Goal: Navigation & Orientation: Find specific page/section

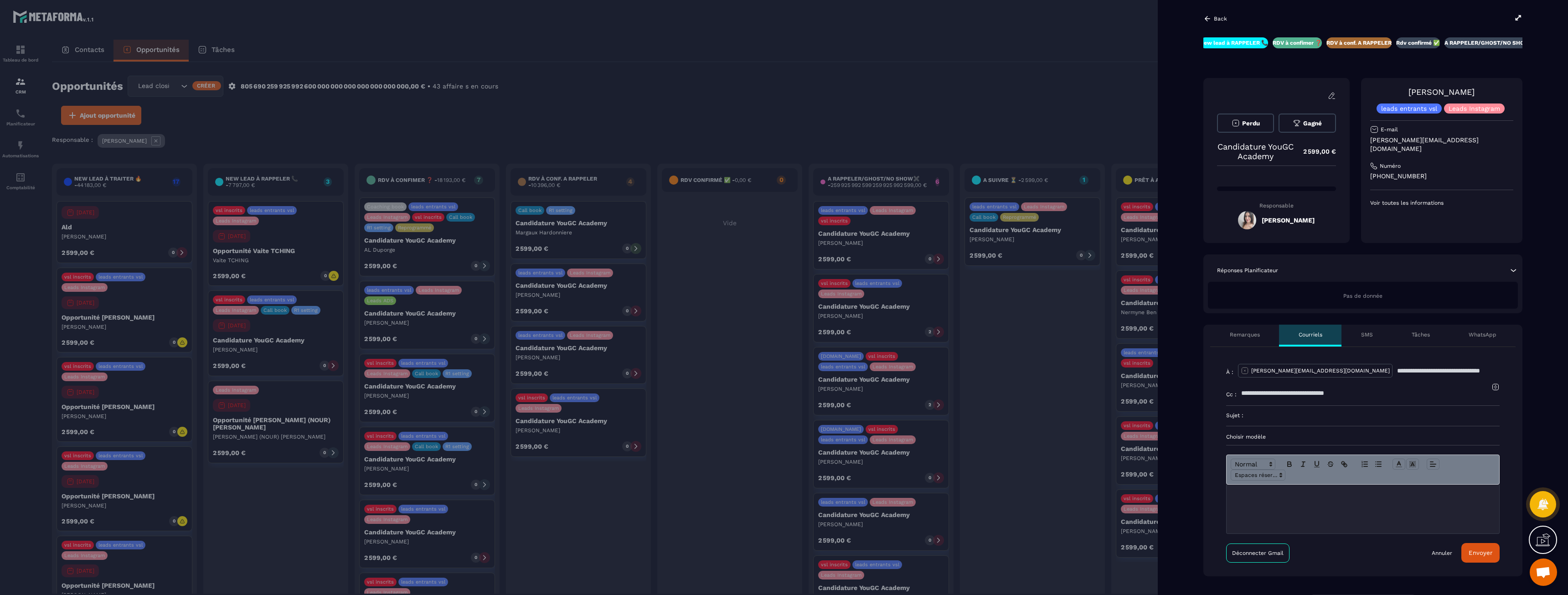
click at [1359, 340] on div "SMS" at bounding box center [1367, 336] width 50 height 22
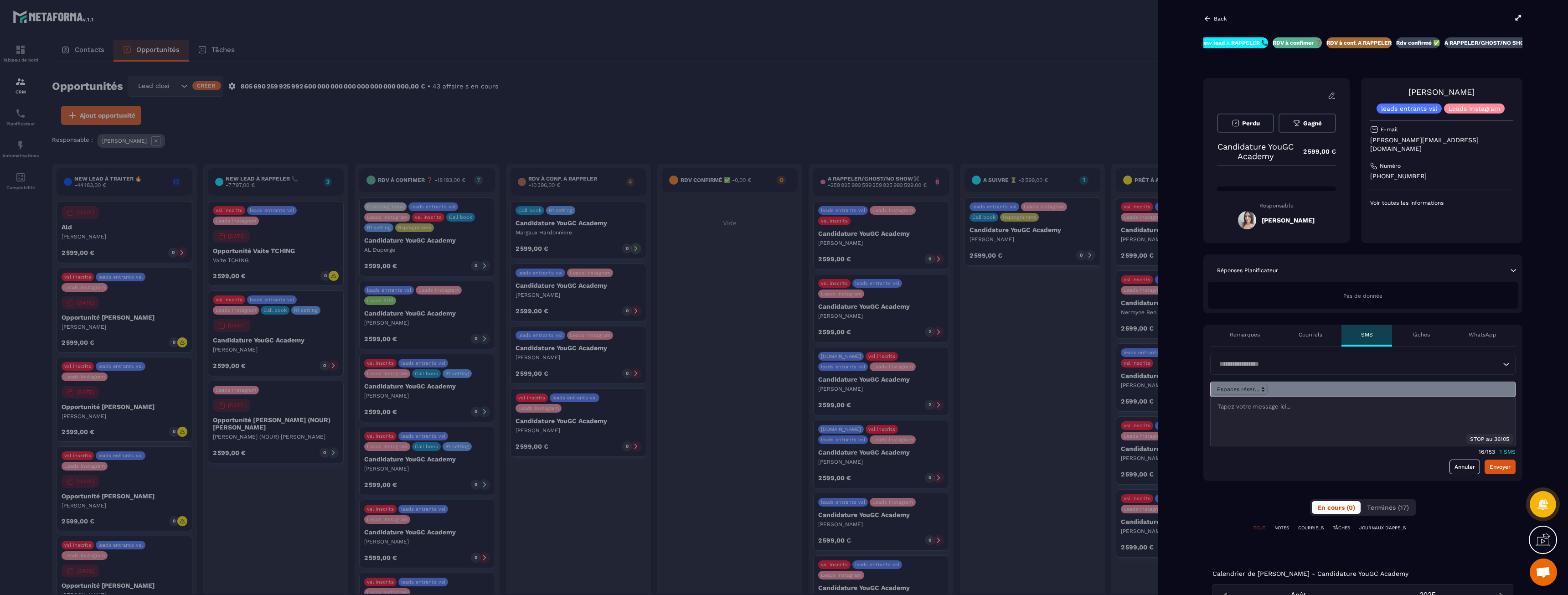
click at [1323, 338] on div "Courriels" at bounding box center [1309, 336] width 62 height 22
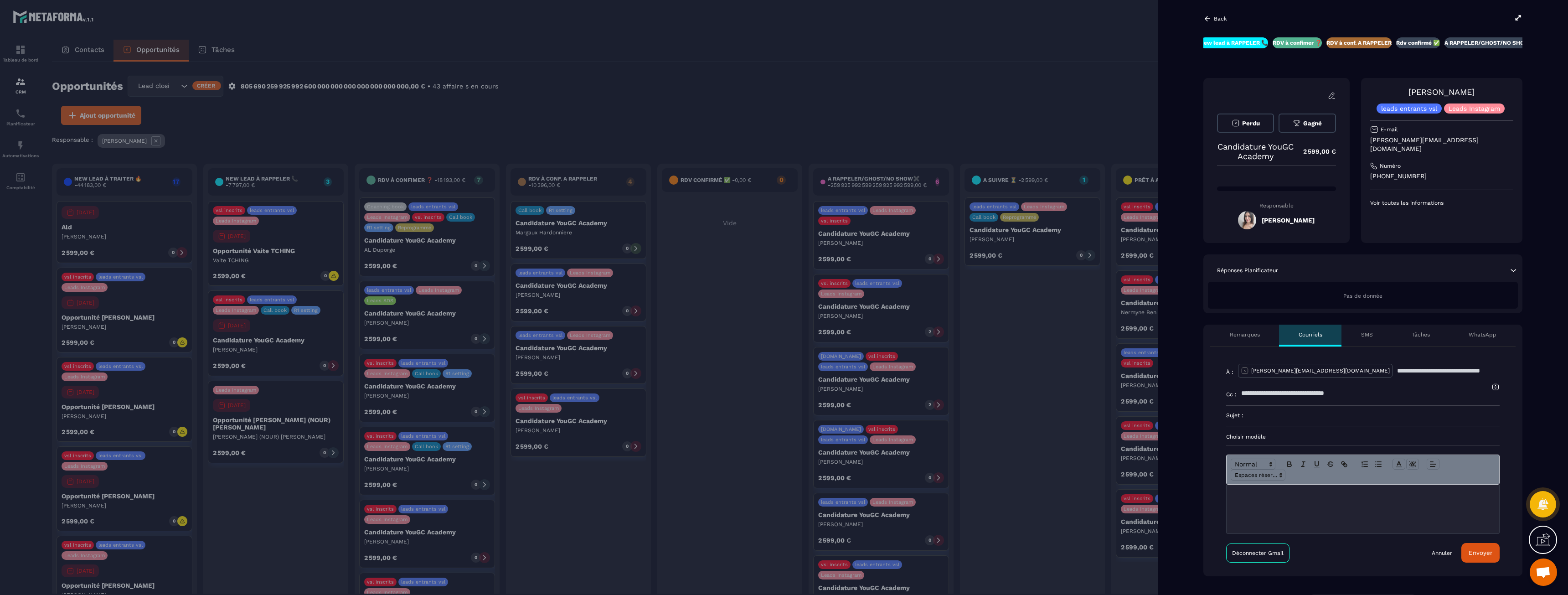
click at [1262, 336] on div "Remarques" at bounding box center [1245, 336] width 69 height 22
